Goal: Entertainment & Leisure: Consume media (video, audio)

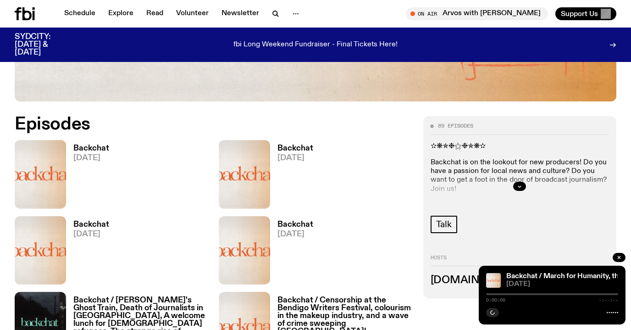
scroll to position [375, 0]
click at [85, 147] on h3 "Backchat" at bounding box center [91, 149] width 36 height 8
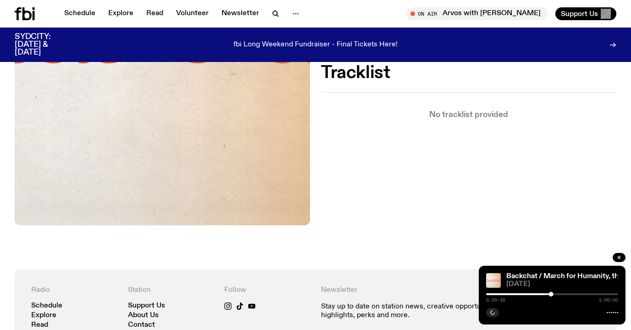
scroll to position [99, 0]
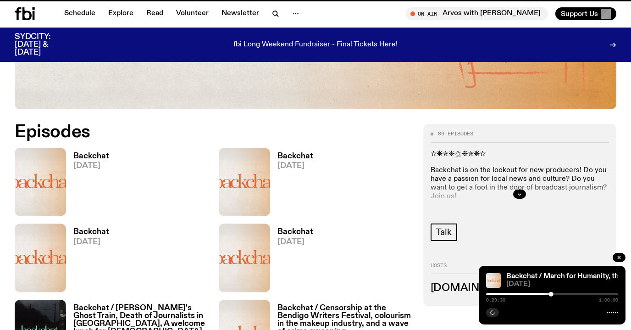
scroll to position [367, 0]
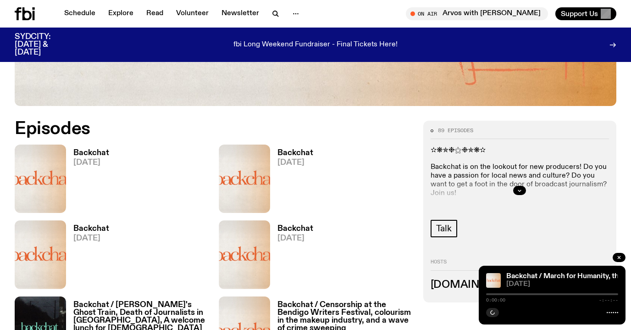
scroll to position [372, 0]
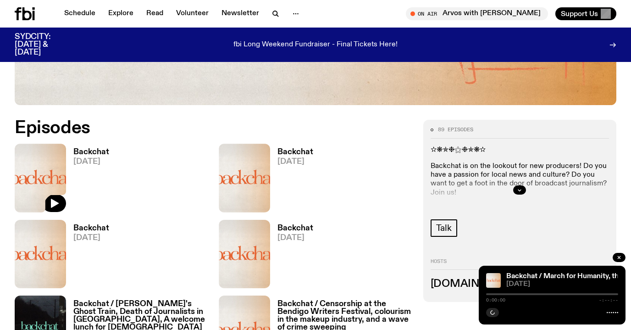
click at [39, 166] on img at bounding box center [40, 178] width 51 height 68
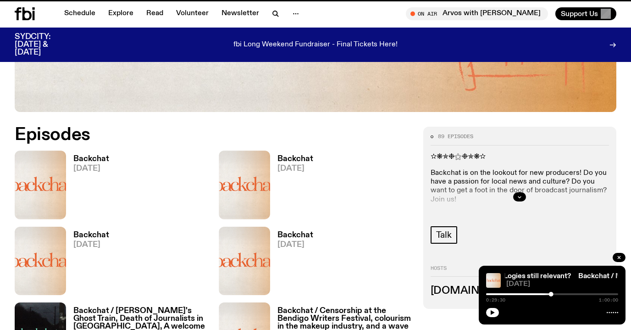
scroll to position [364, 0]
